Goal: Information Seeking & Learning: Find specific fact

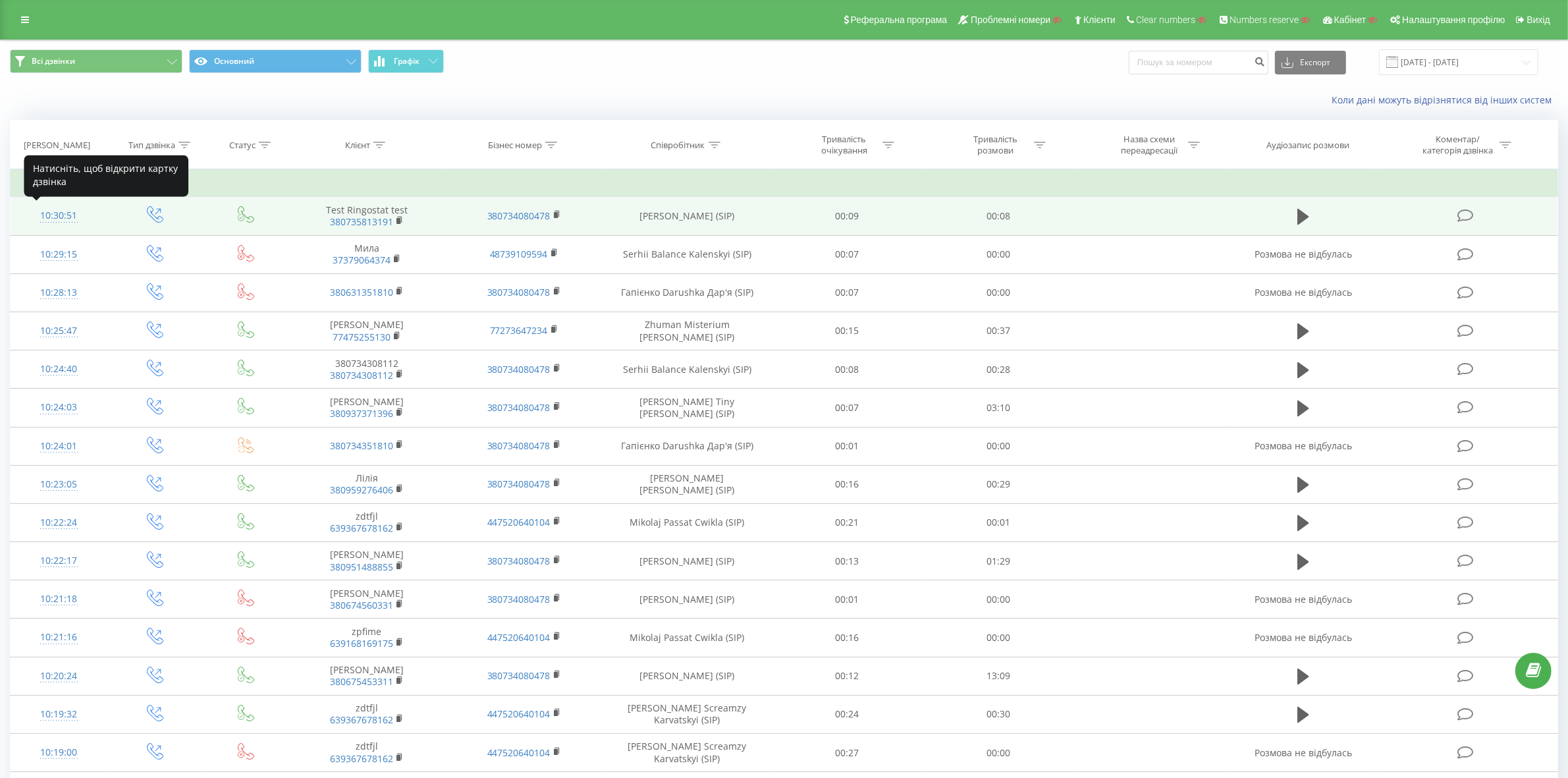
click at [67, 221] on div "10:30:51" at bounding box center [58, 216] width 70 height 26
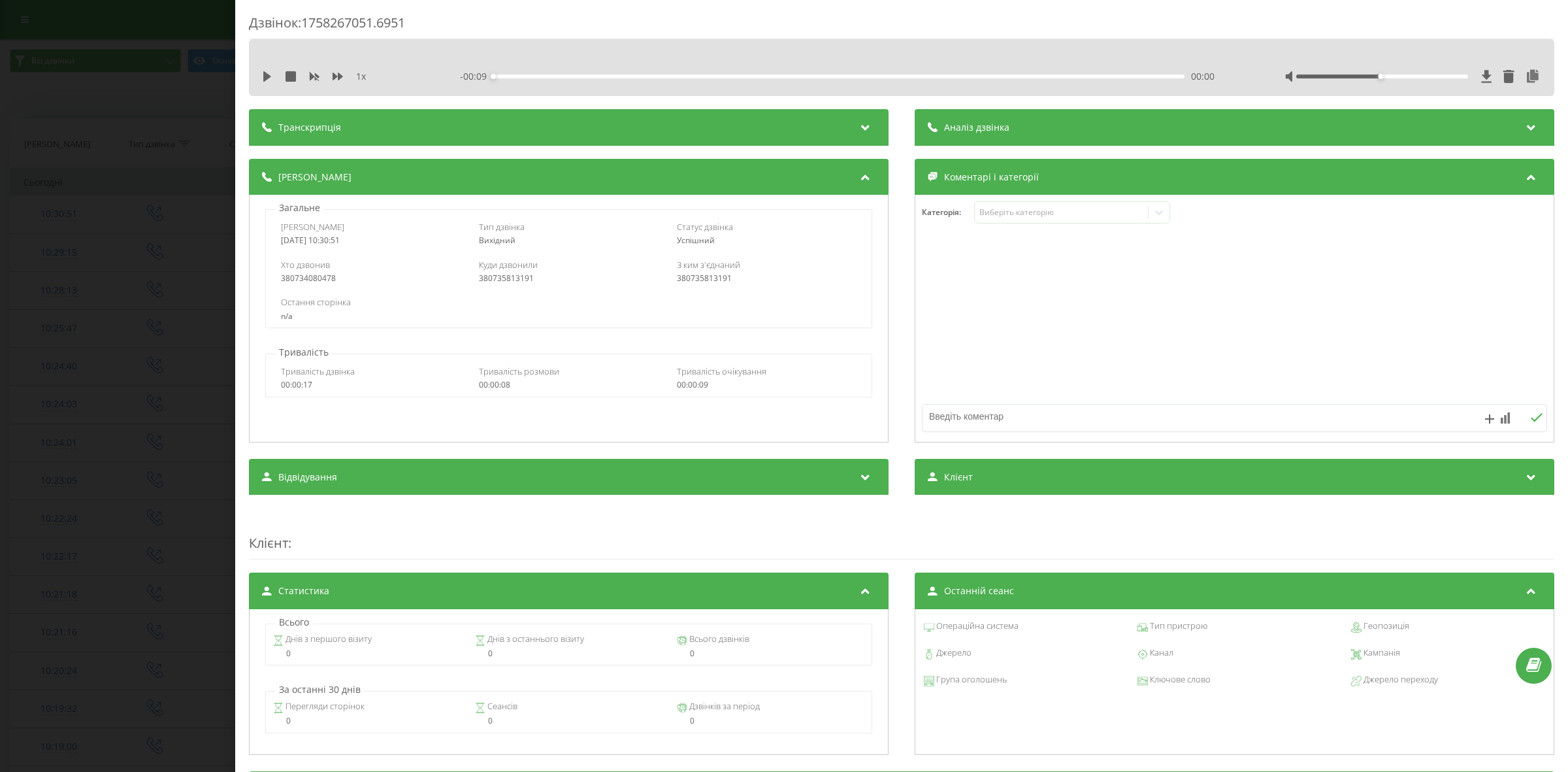
click at [515, 280] on div "380735813191" at bounding box center [569, 278] width 180 height 9
copy div "380735813191"
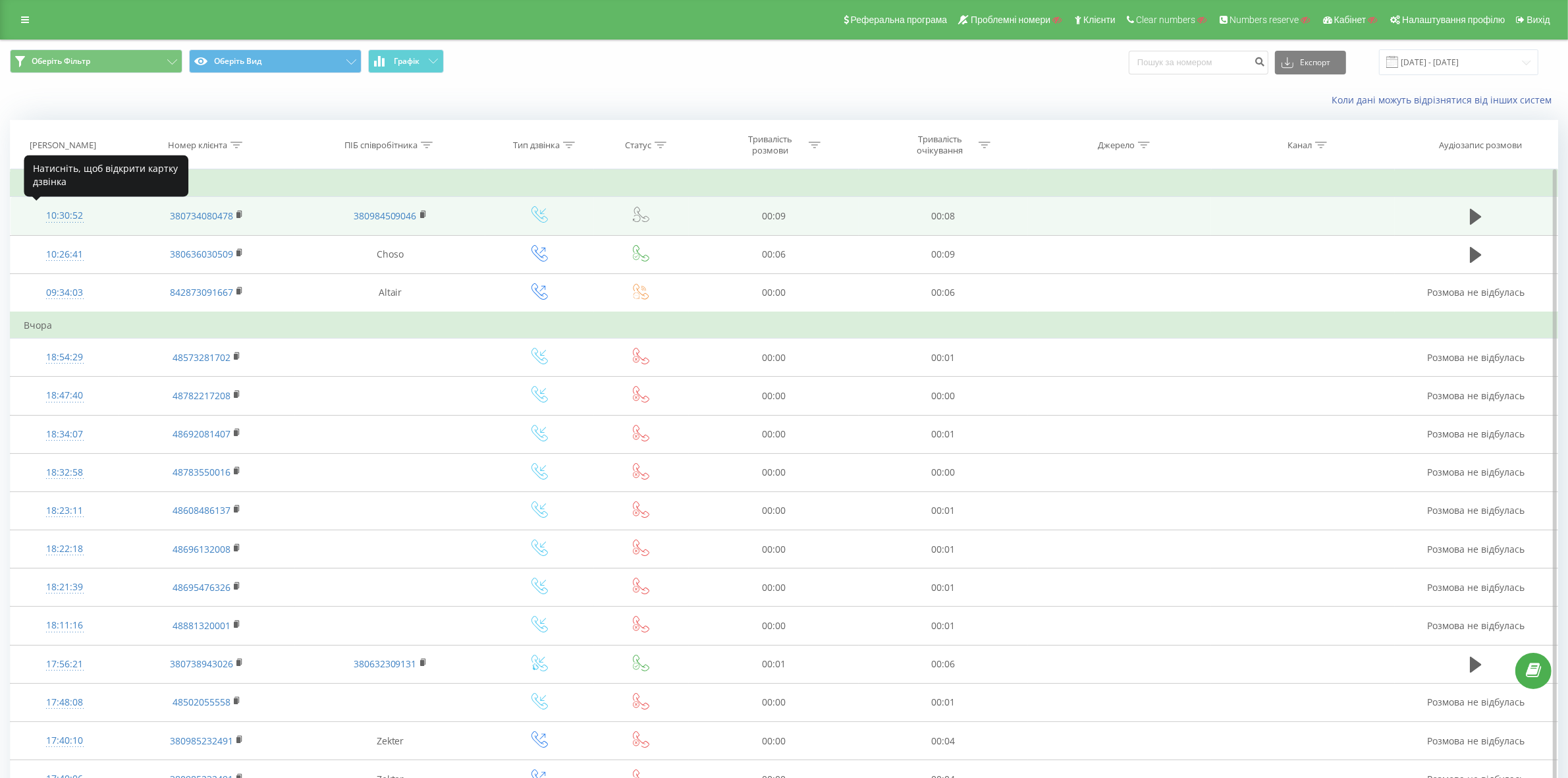
click at [57, 218] on div "10:30:52" at bounding box center [65, 216] width 82 height 26
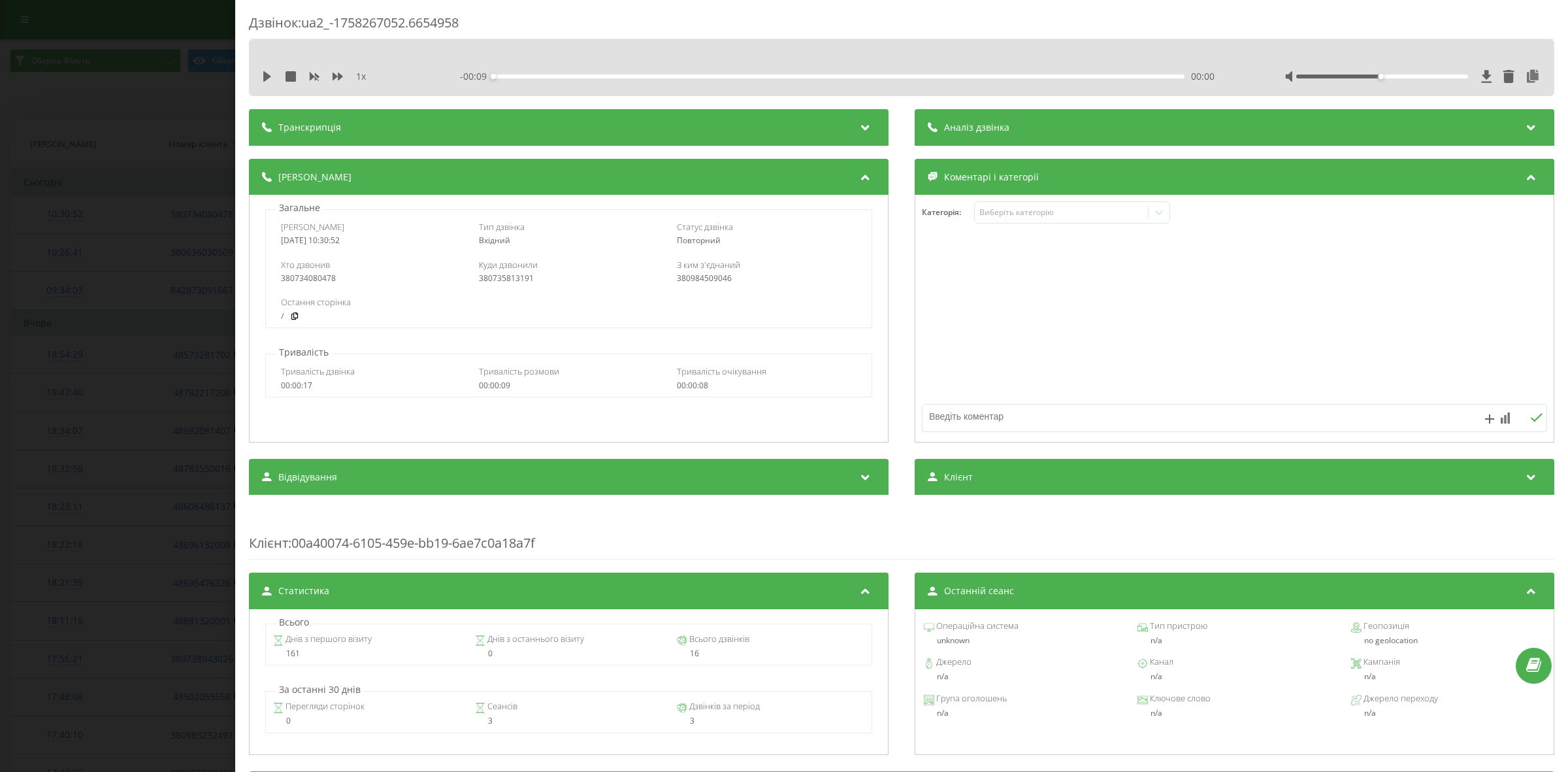
click at [711, 278] on div "380984509046" at bounding box center [767, 278] width 180 height 9
copy div "380984509046"
click at [37, 207] on div "Дзвінок : ua2_-1758267052.6654958 1 x - 00:09 00:00 00:00 Транскрипція Для AI-а…" at bounding box center [784, 386] width 1568 height 772
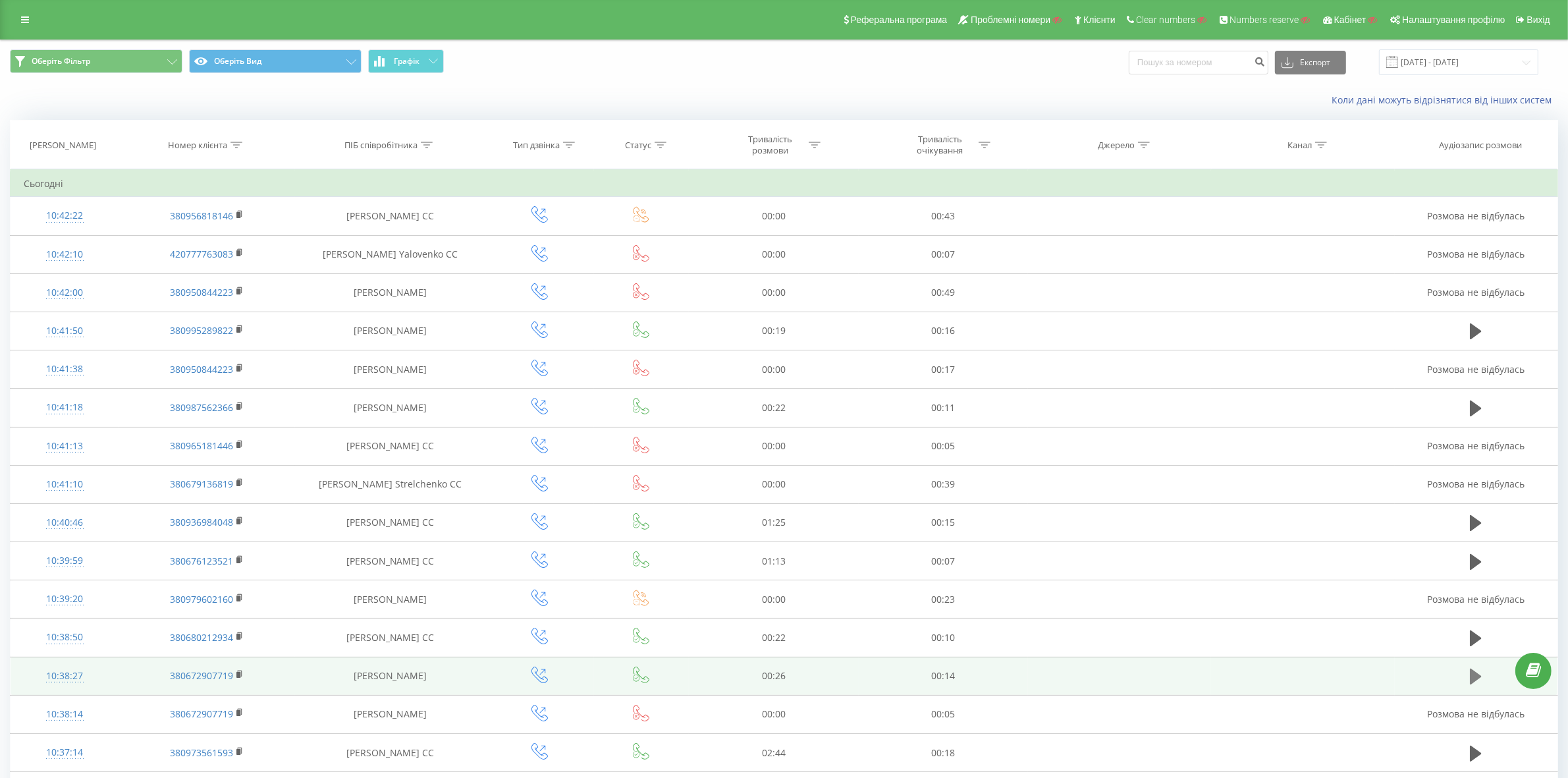
click at [1485, 676] on button at bounding box center [1476, 677] width 20 height 20
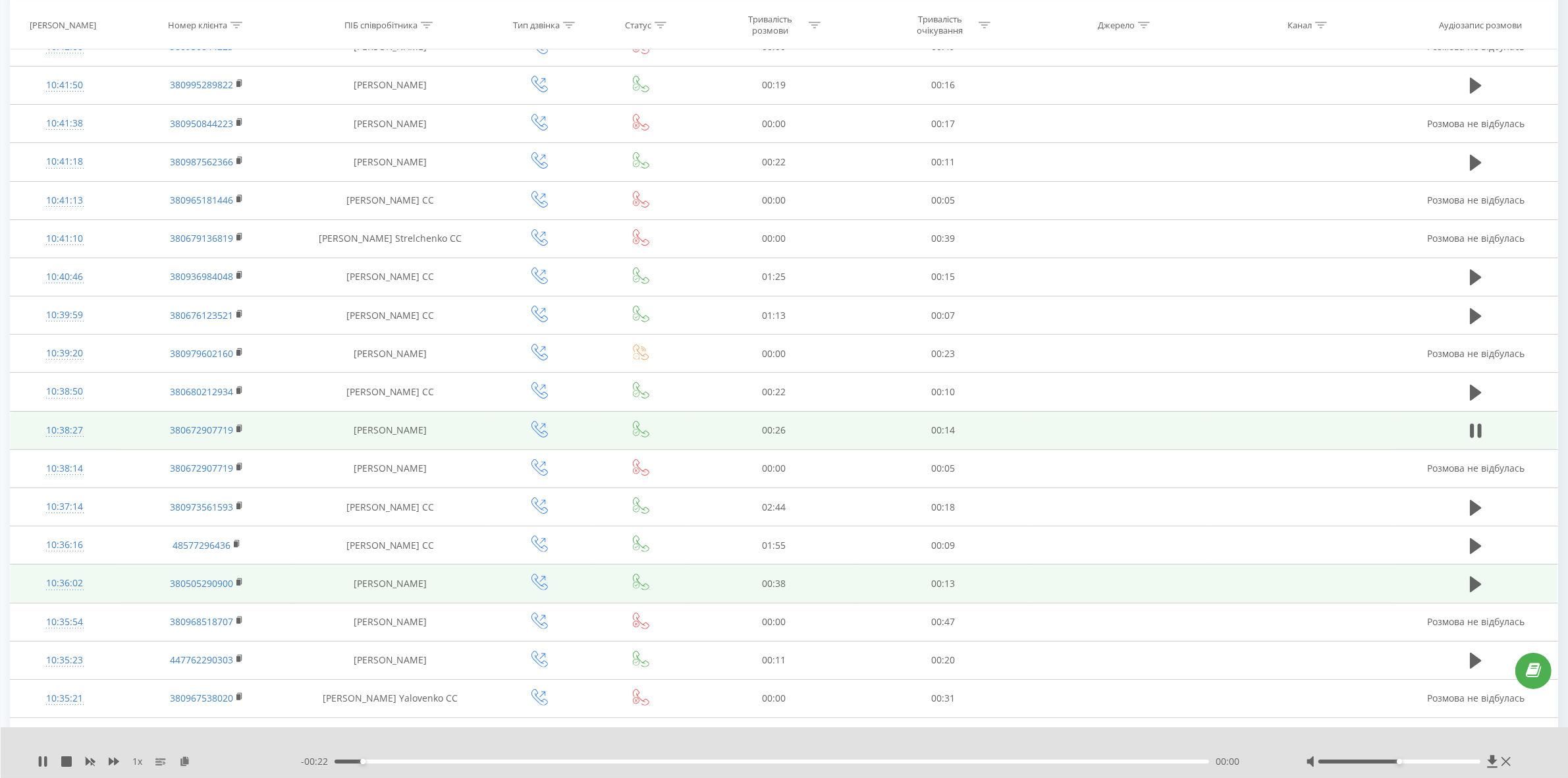
scroll to position [247, 0]
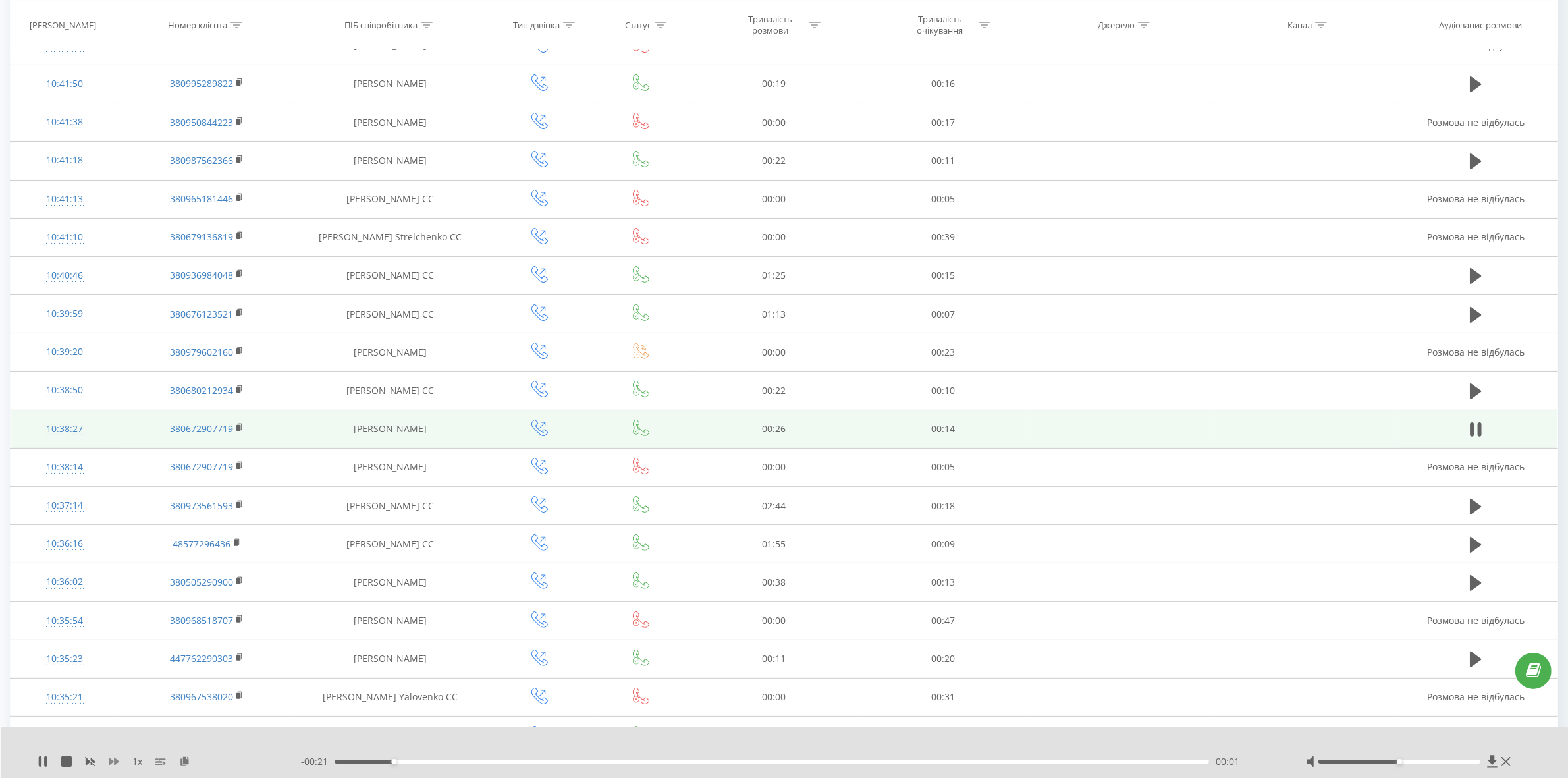
click at [118, 764] on icon at bounding box center [114, 762] width 11 height 11
drag, startPoint x: 1408, startPoint y: 760, endPoint x: 1432, endPoint y: 761, distance: 24.0
click at [1432, 761] on div at bounding box center [1399, 761] width 162 height 4
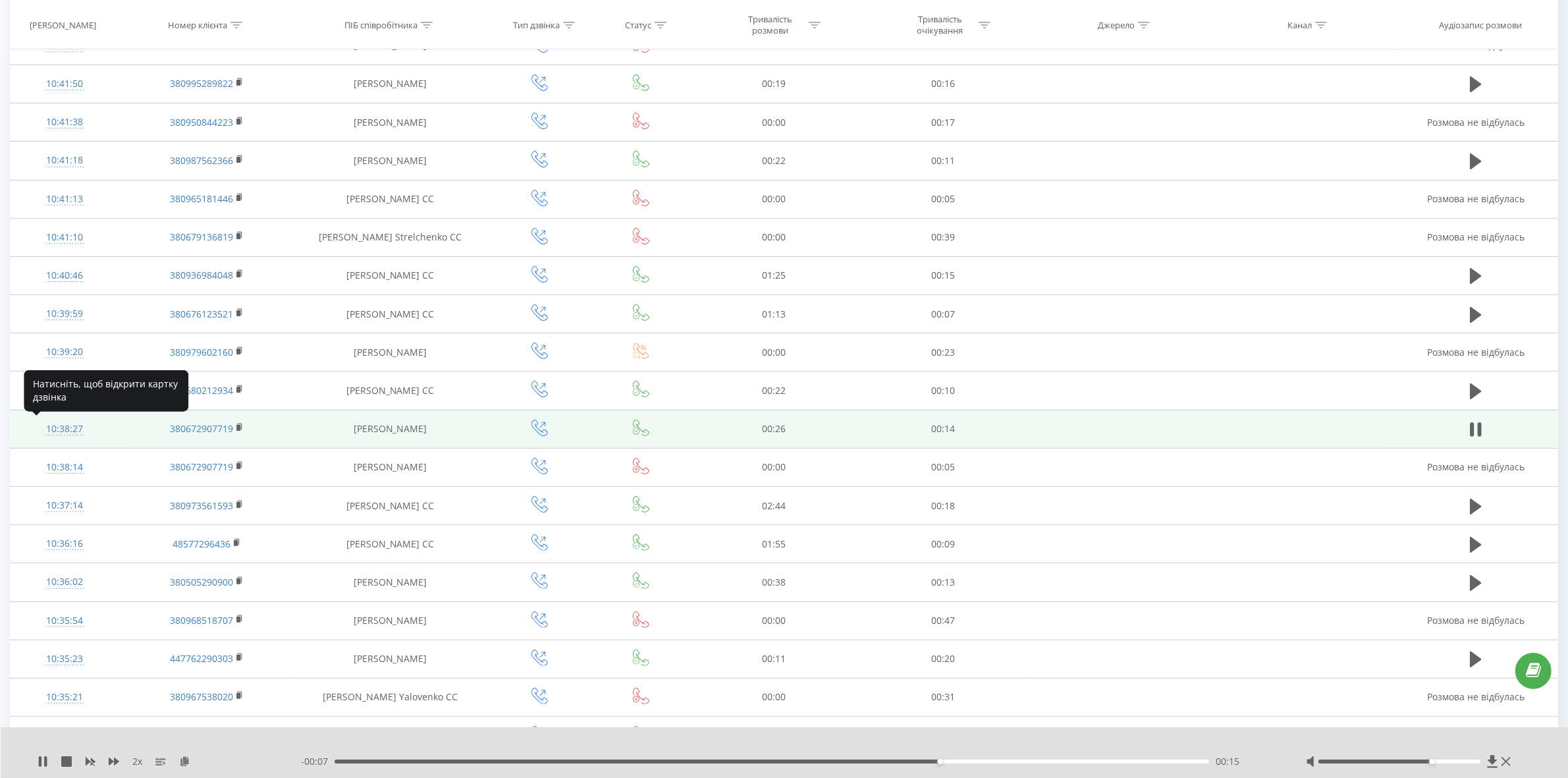
click at [65, 429] on div "10:38:27" at bounding box center [65, 429] width 82 height 26
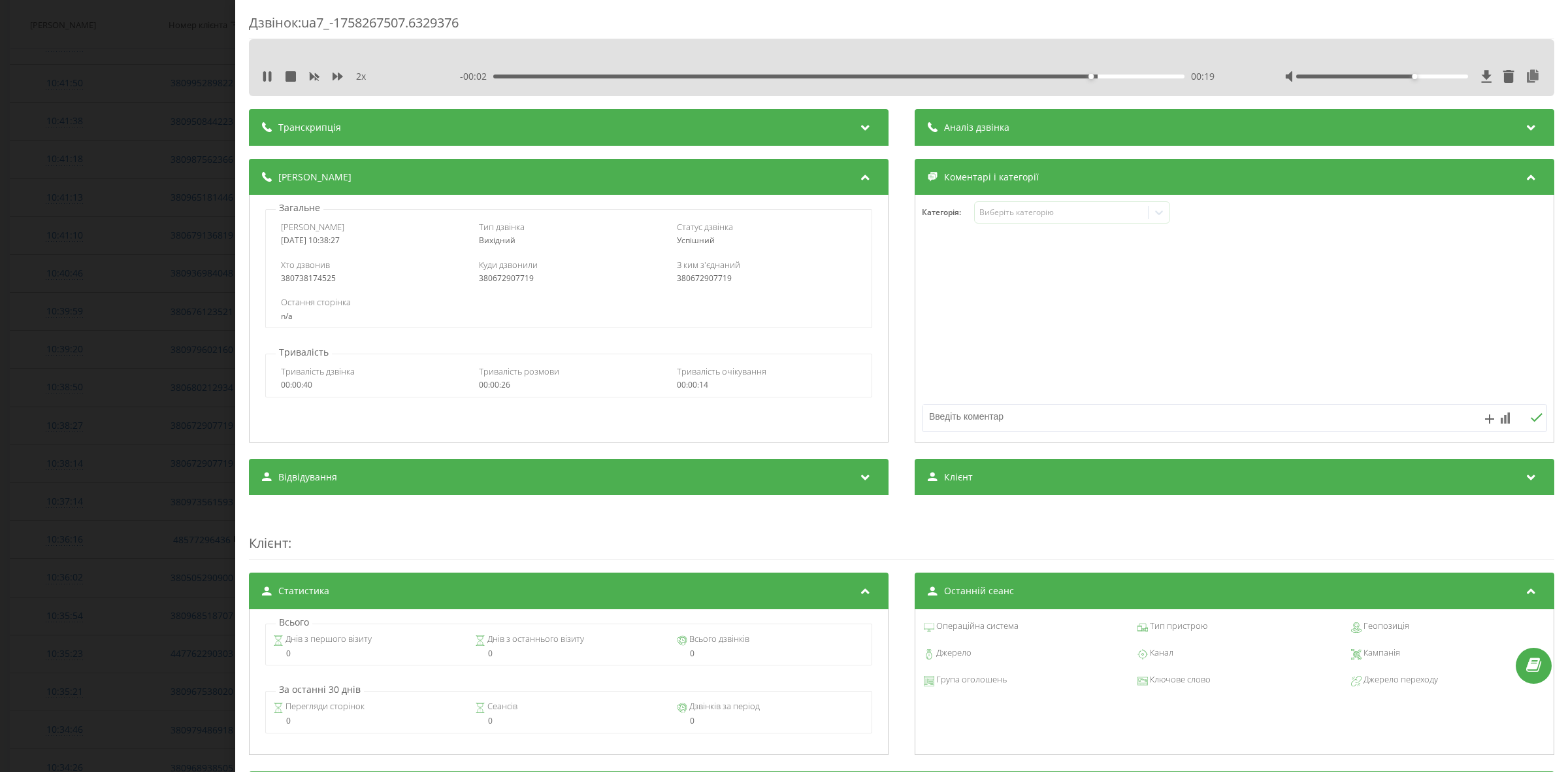
drag, startPoint x: 268, startPoint y: 76, endPoint x: 305, endPoint y: 98, distance: 43.0
click at [268, 76] on icon at bounding box center [269, 77] width 2 height 11
click at [188, 330] on div "Дзвінок : ua7_-1758267507.6329376 2 x - 00:02 00:20 00:20 Транскрипція Для AI-а…" at bounding box center [784, 386] width 1568 height 772
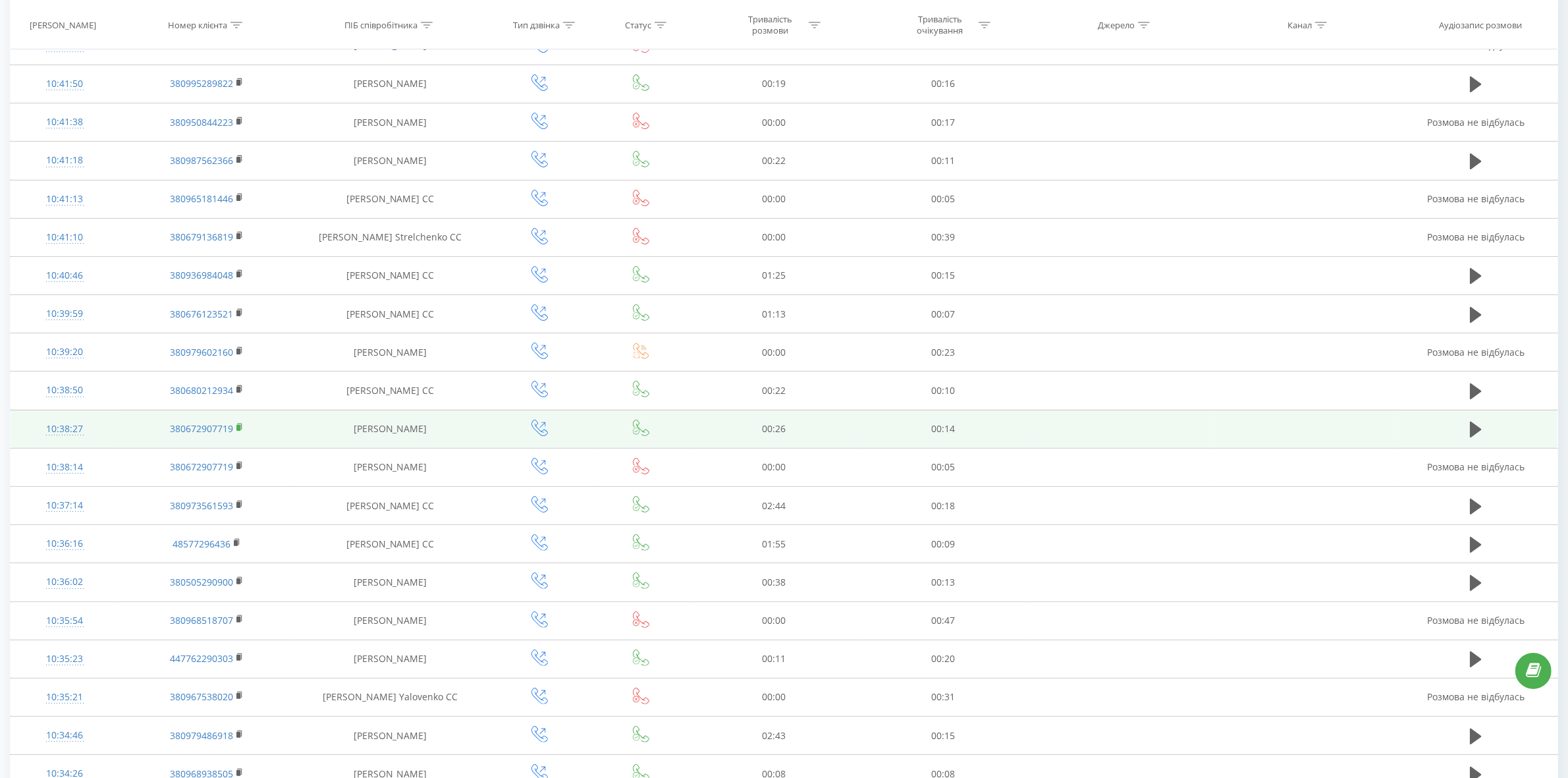
click at [236, 429] on icon at bounding box center [240, 428] width 8 height 9
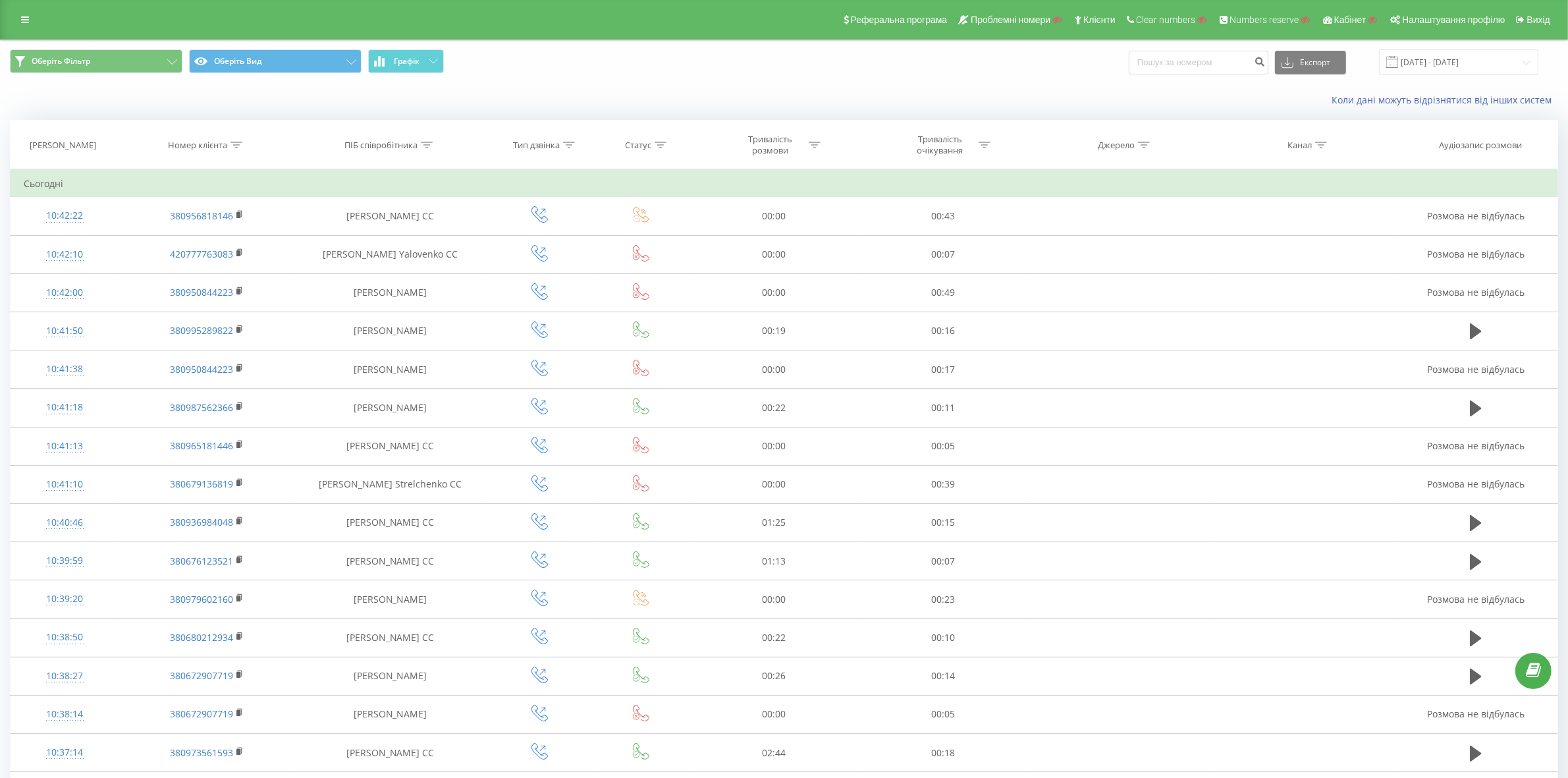
drag, startPoint x: 73, startPoint y: 318, endPoint x: 24, endPoint y: 24, distance: 298.1
click at [14, 13] on link at bounding box center [24, 20] width 24 height 18
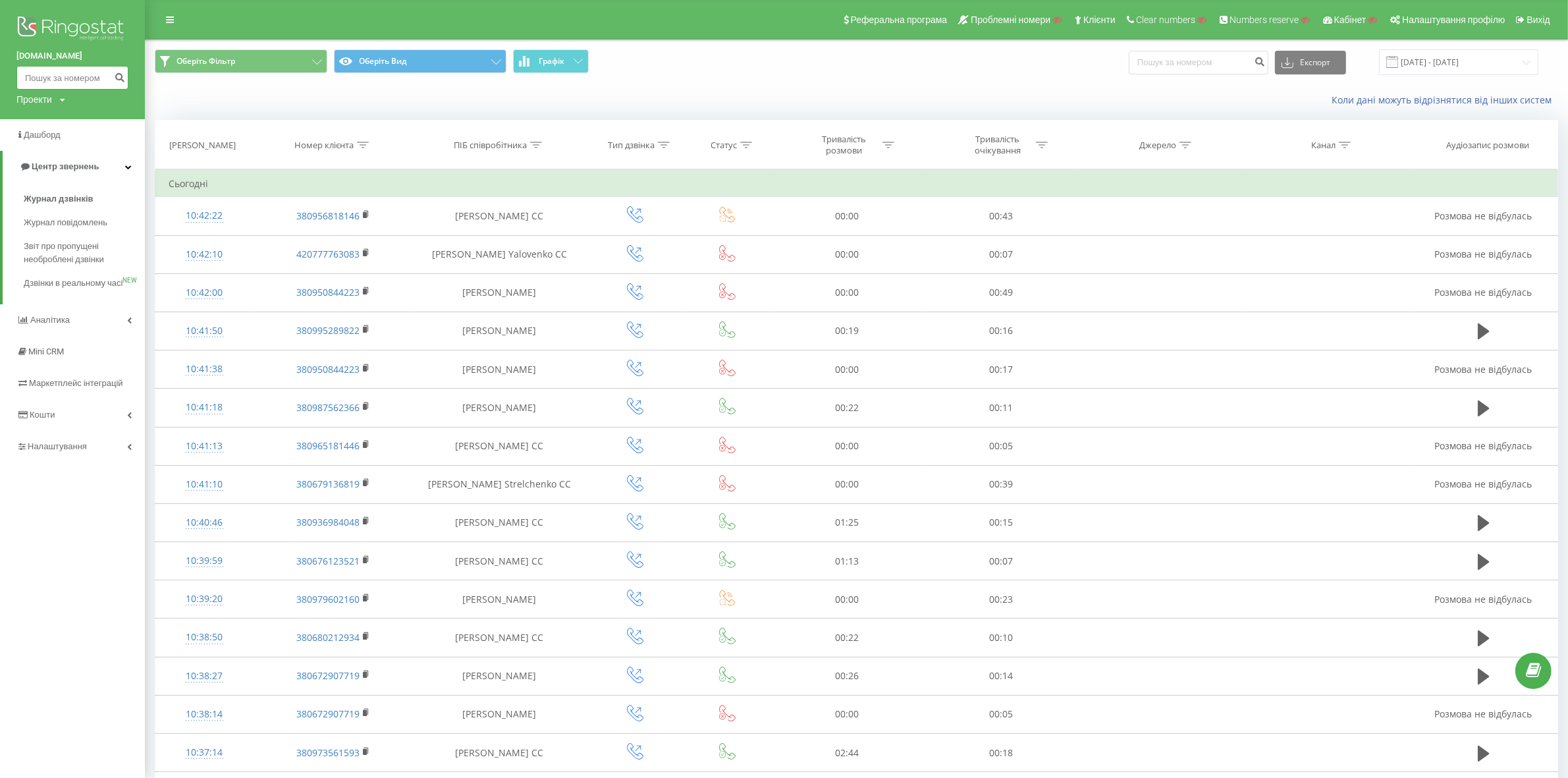
drag, startPoint x: 44, startPoint y: 87, endPoint x: 44, endPoint y: 94, distance: 7.0
click at [44, 87] on input at bounding box center [72, 77] width 112 height 24
click at [44, 94] on div "Проекти" at bounding box center [34, 99] width 36 height 13
click at [50, 121] on input "text" at bounding box center [53, 119] width 66 height 19
paste input "skogur.estate"
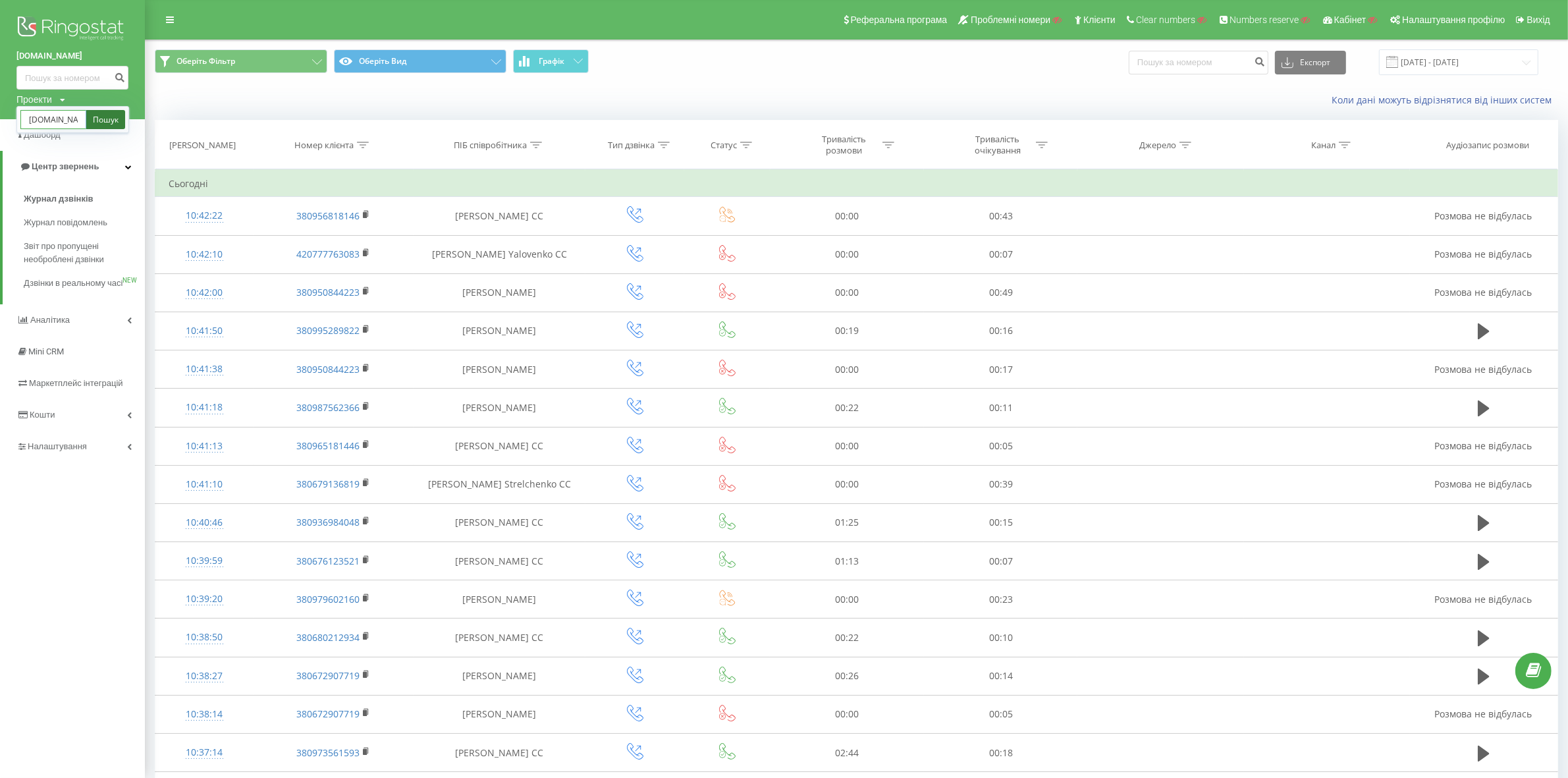
scroll to position [0, 1]
type input "skogur.estate"
